Goal: Task Accomplishment & Management: Use online tool/utility

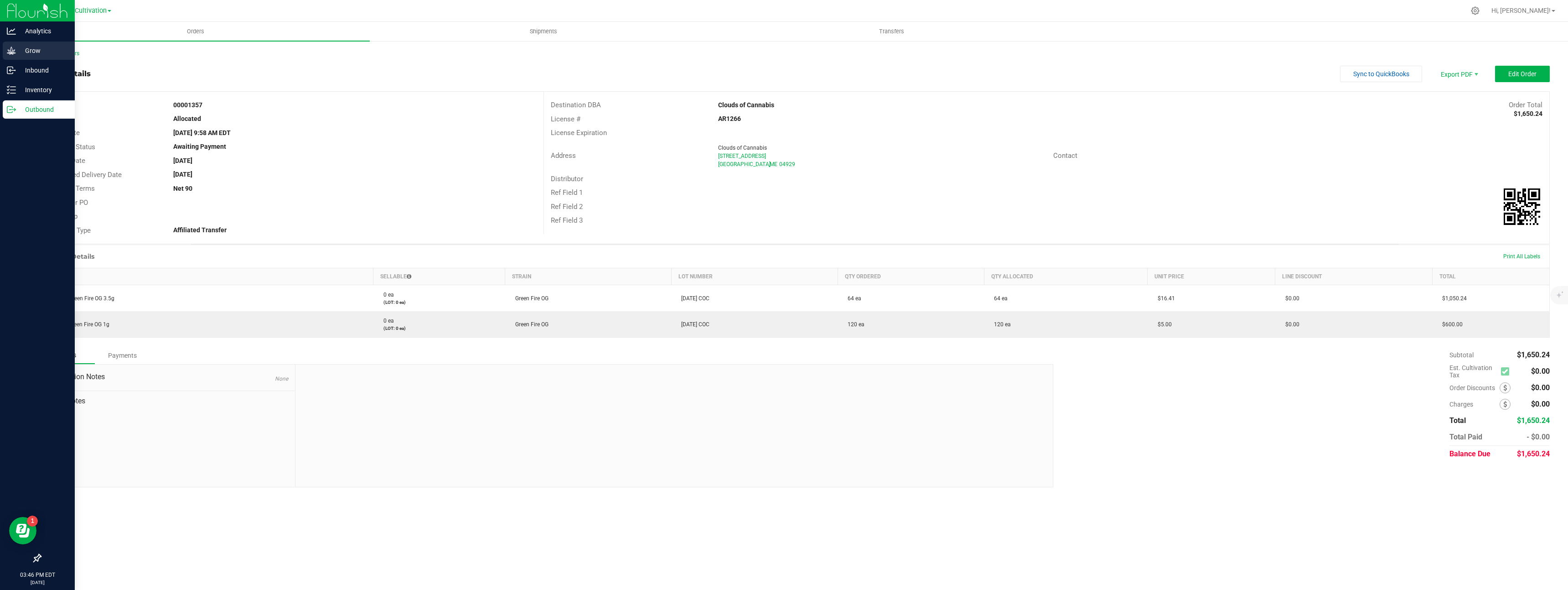
click at [13, 55] on icon at bounding box center [11, 50] width 9 height 9
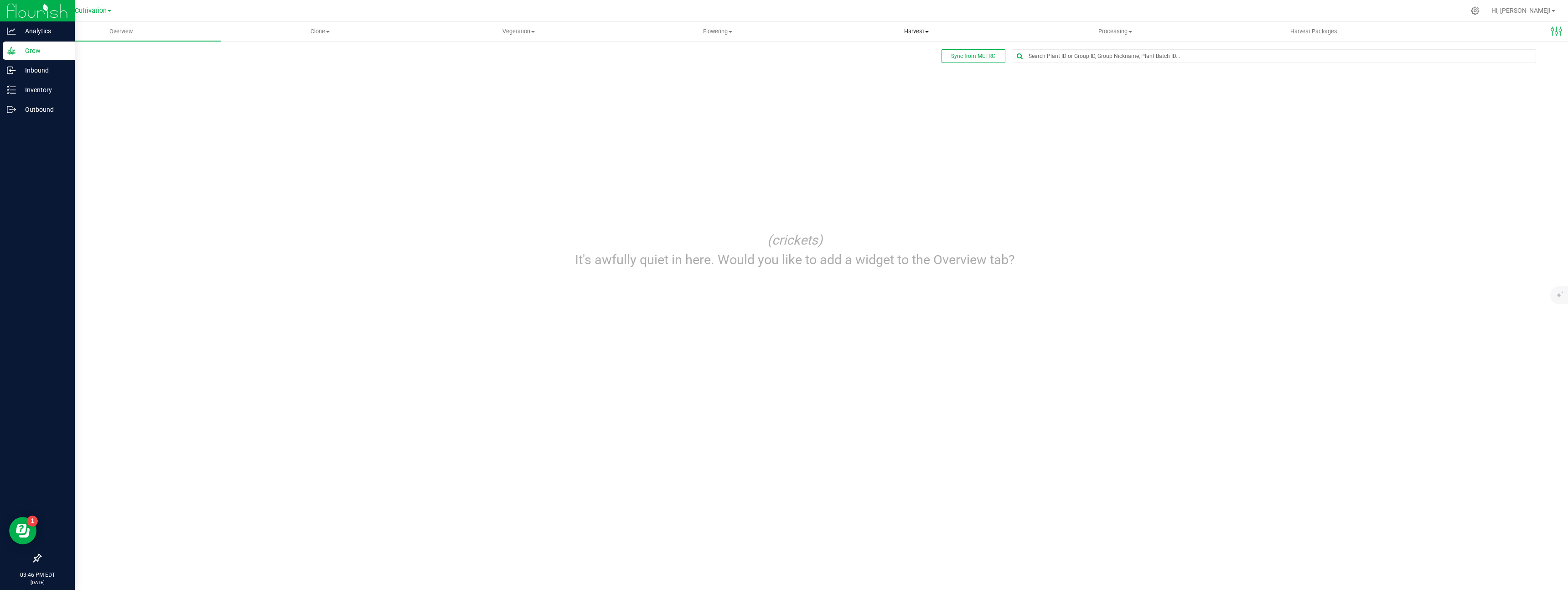
click at [914, 34] on span "Harvest" at bounding box center [916, 32] width 198 height 9
click at [914, 55] on li "Harvests" at bounding box center [916, 55] width 199 height 11
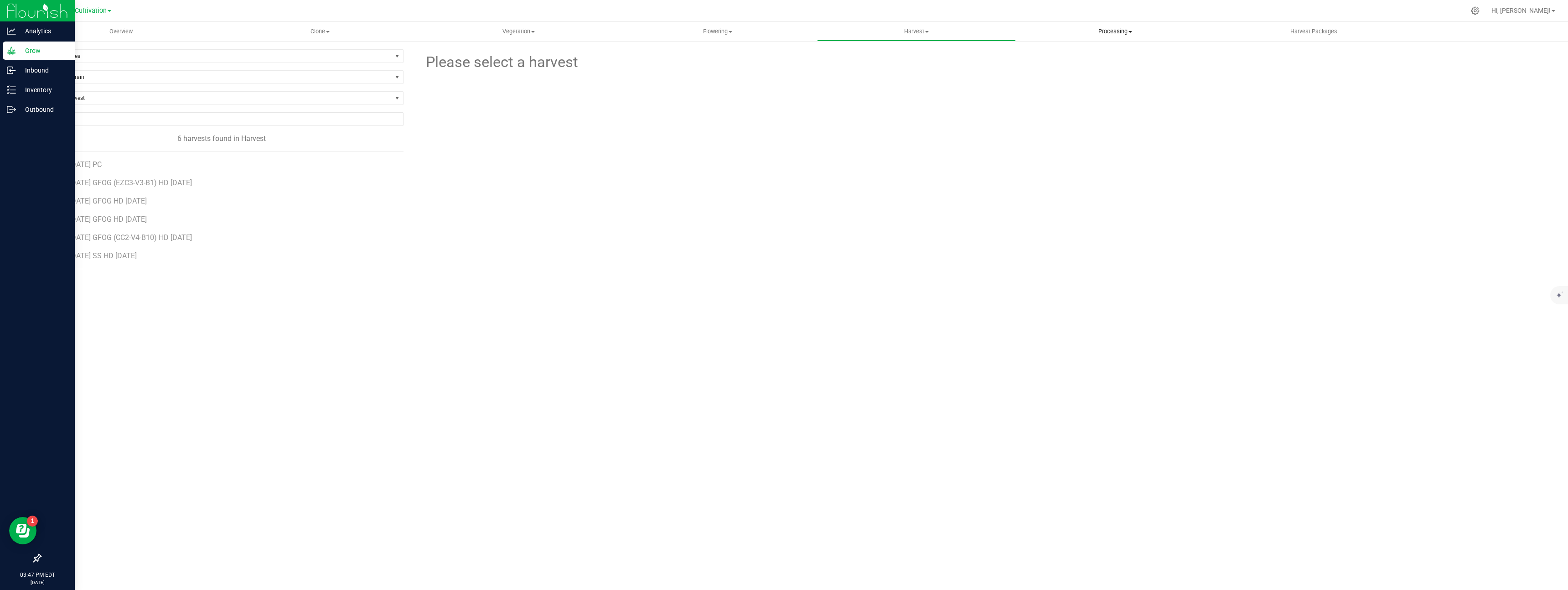
click at [1113, 32] on span "Processing" at bounding box center [1115, 32] width 198 height 9
click at [1100, 65] on li "Processing harvests" at bounding box center [1115, 66] width 199 height 11
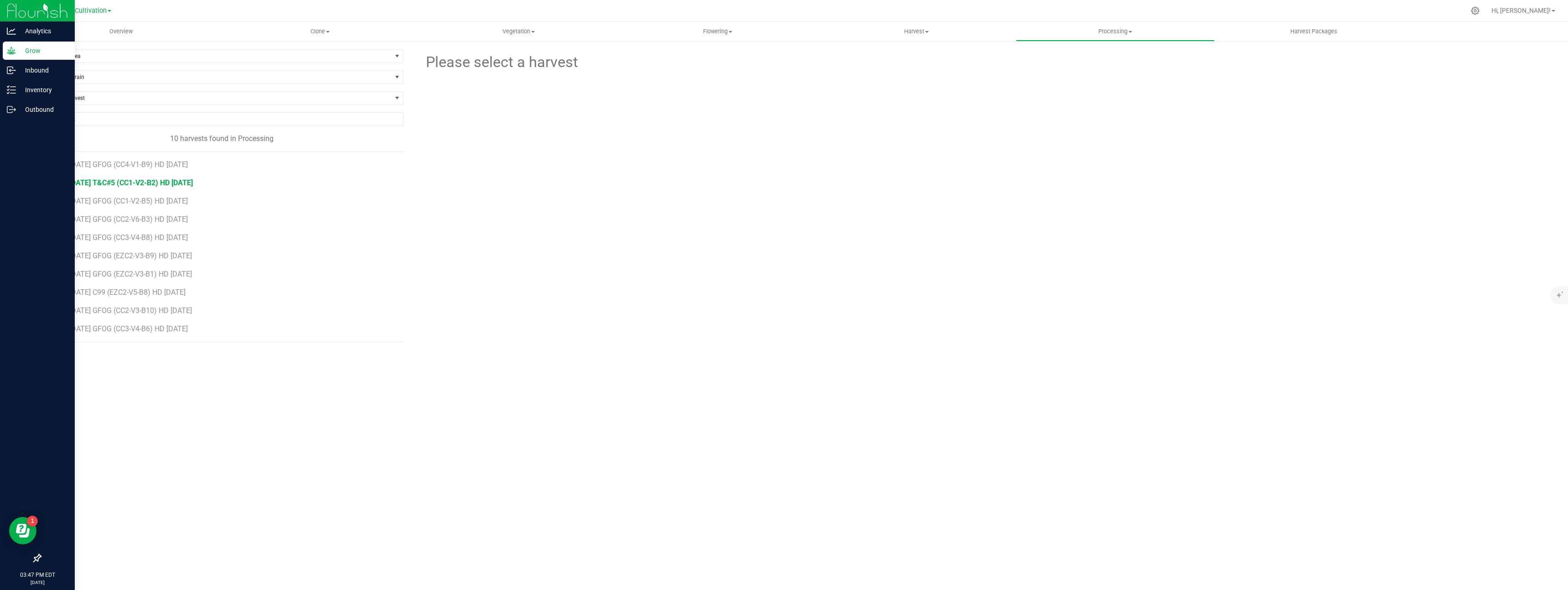
click at [176, 181] on span "[DATE] T&C#5 (CC1-V2-B2) HD [DATE]" at bounding box center [131, 183] width 123 height 9
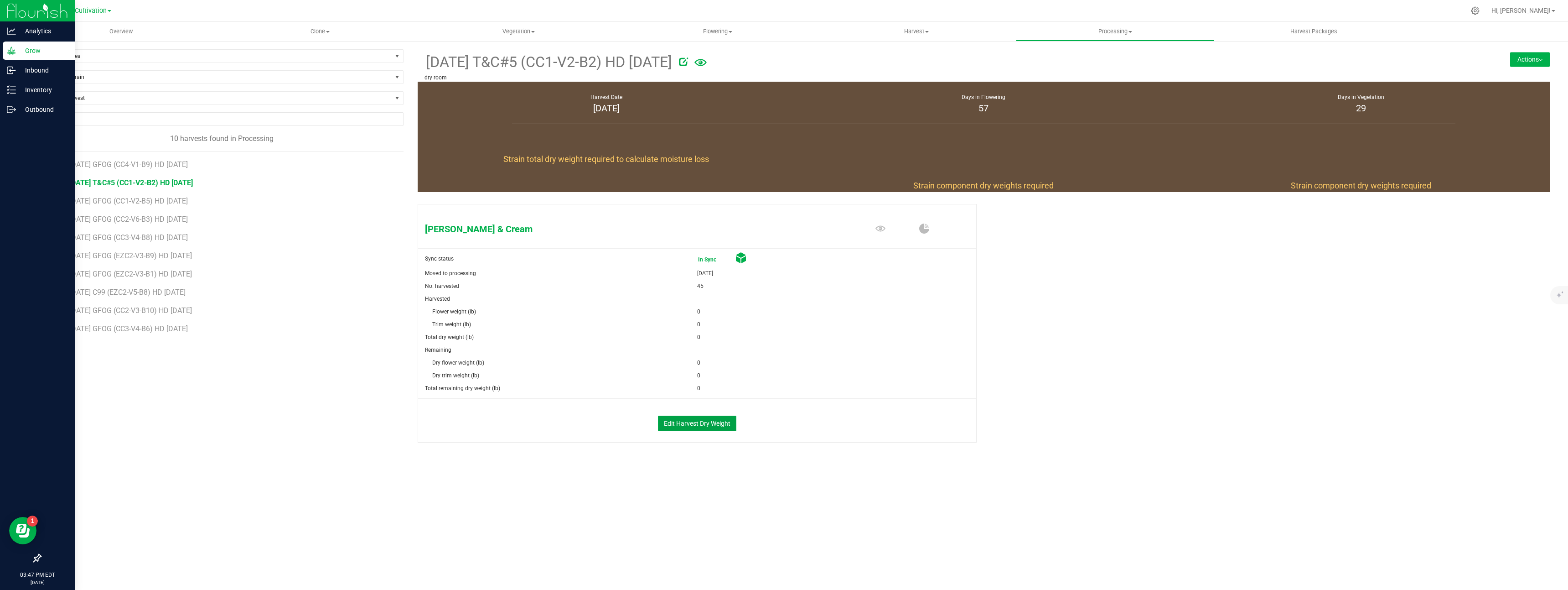
click at [726, 424] on button "Edit Harvest Dry Weight" at bounding box center [697, 423] width 79 height 16
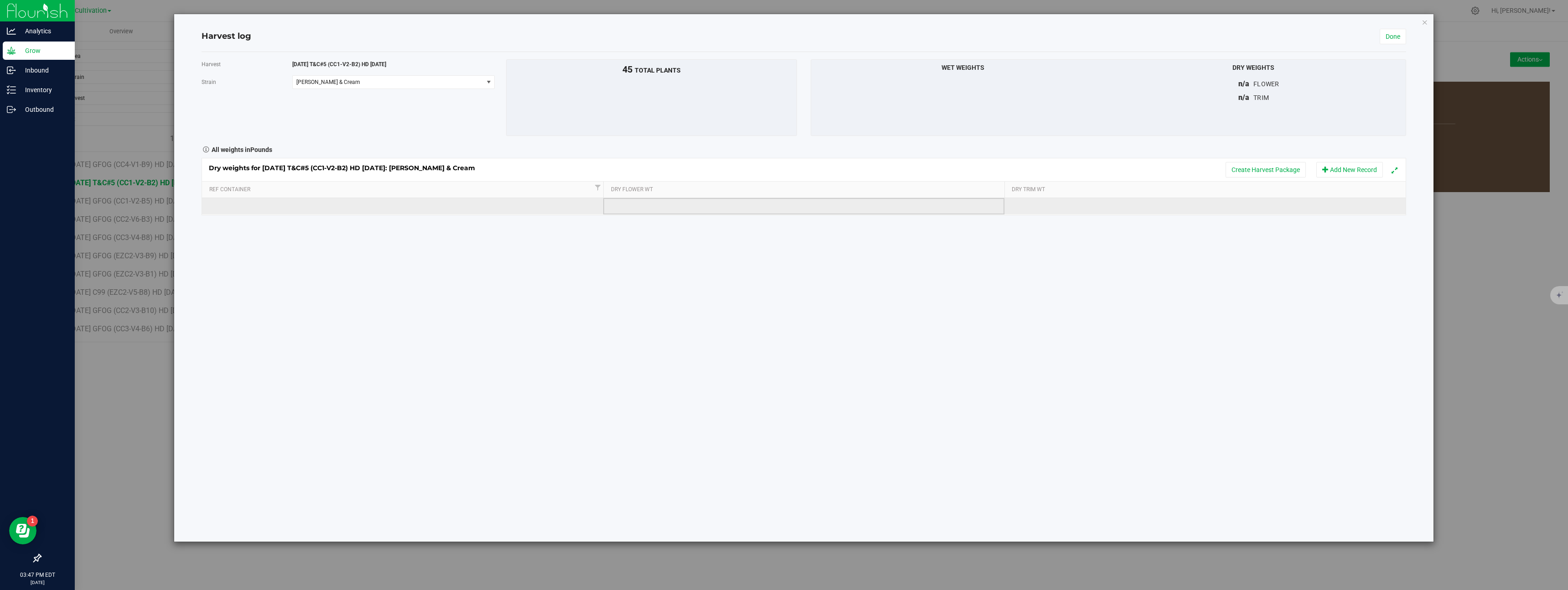
click at [739, 210] on td at bounding box center [803, 206] width 401 height 16
type input "1"
click at [1122, 206] on div "Loading... Dry weights for [DATE] T&C#5 (CC1-V2-B2) HD [DATE]: [PERSON_NAME] & …" at bounding box center [803, 187] width 1205 height 57
click at [1122, 206] on td at bounding box center [1205, 206] width 401 height 16
type input "1"
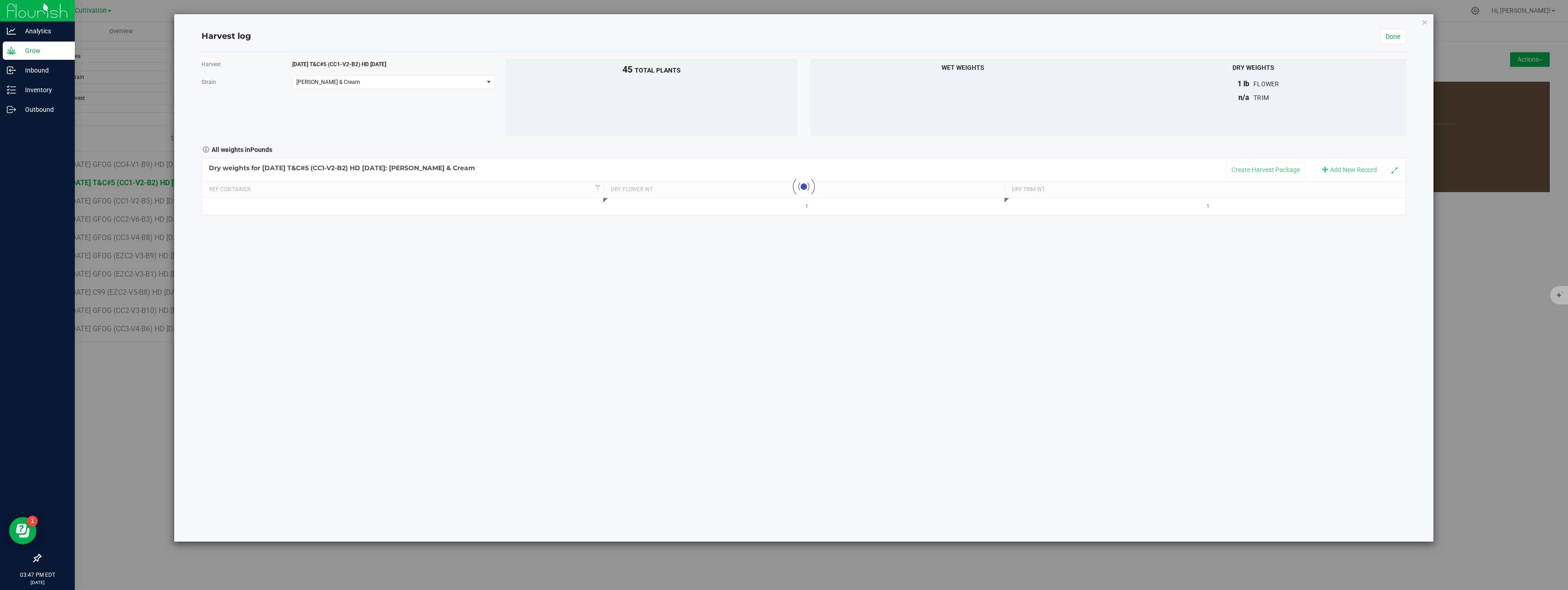
click at [1076, 311] on div "Harvest [DATE] T&C#5 (CC1-V2-B2) HD [DATE] [GEOGRAPHIC_DATA][PERSON_NAME] & Cre…" at bounding box center [803, 296] width 1205 height 490
click at [1401, 34] on link "Done" at bounding box center [1393, 37] width 26 height 16
